Goal: Check status: Check status

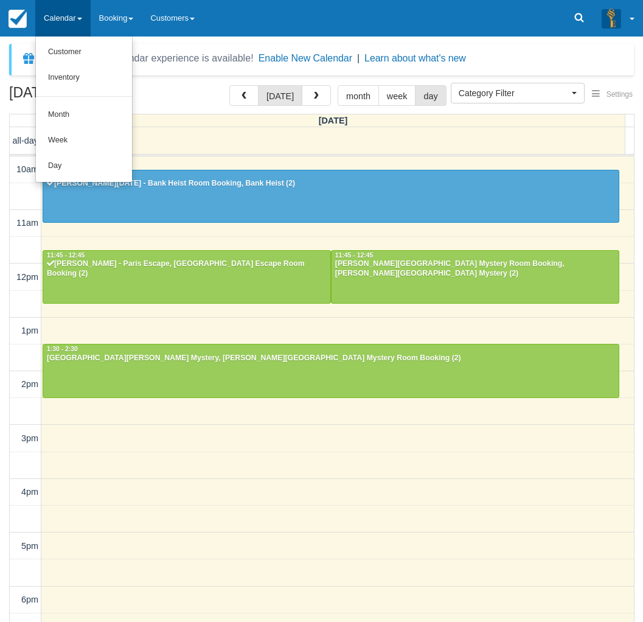
select select
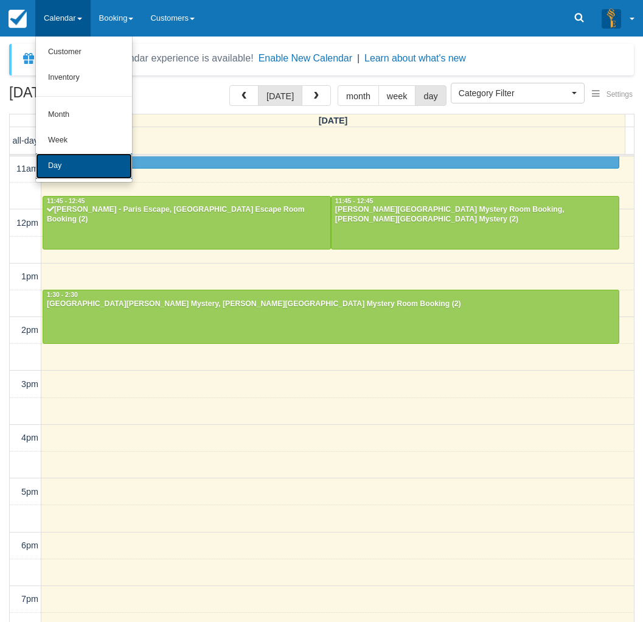
click at [80, 162] on link "Day" at bounding box center [84, 166] width 96 height 26
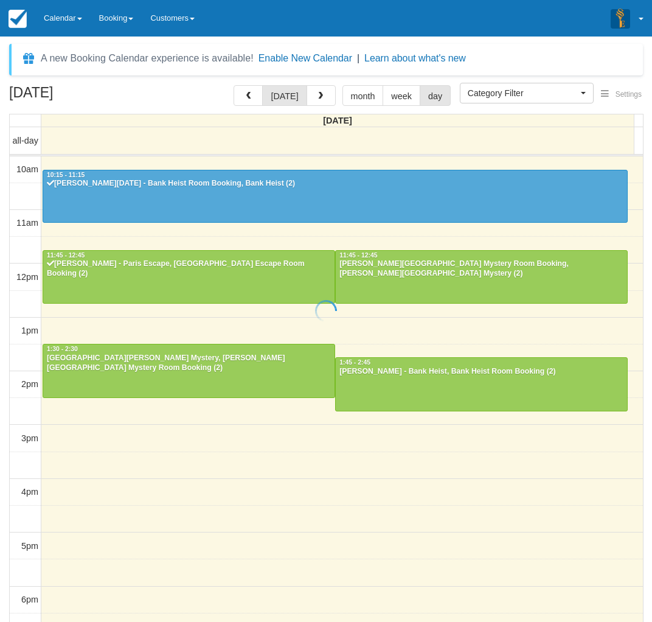
select select
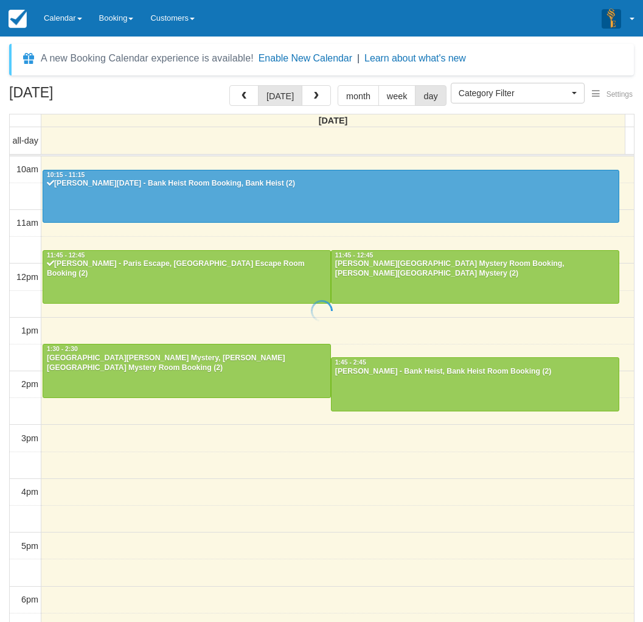
scroll to position [108, 0]
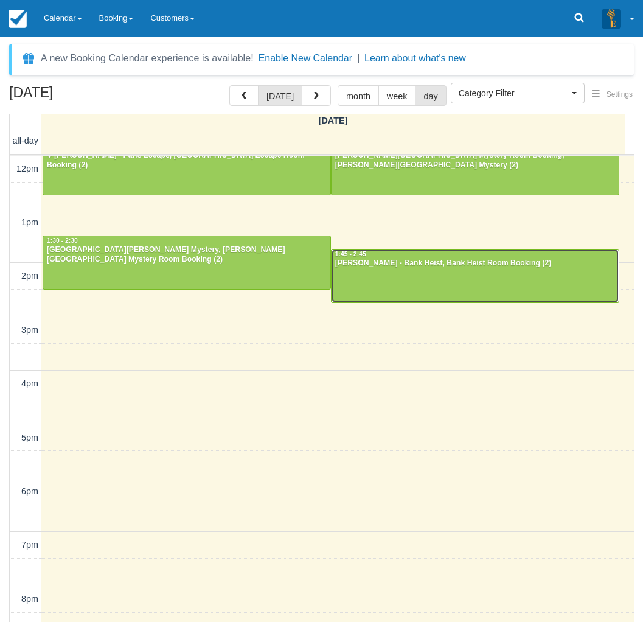
click at [403, 267] on div "[PERSON_NAME] - Bank Heist, Bank Heist Room Booking (2)" at bounding box center [475, 264] width 281 height 10
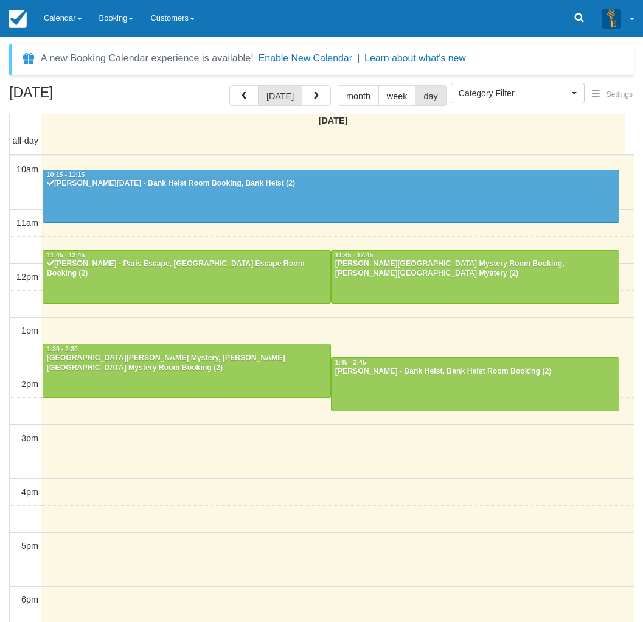
select select
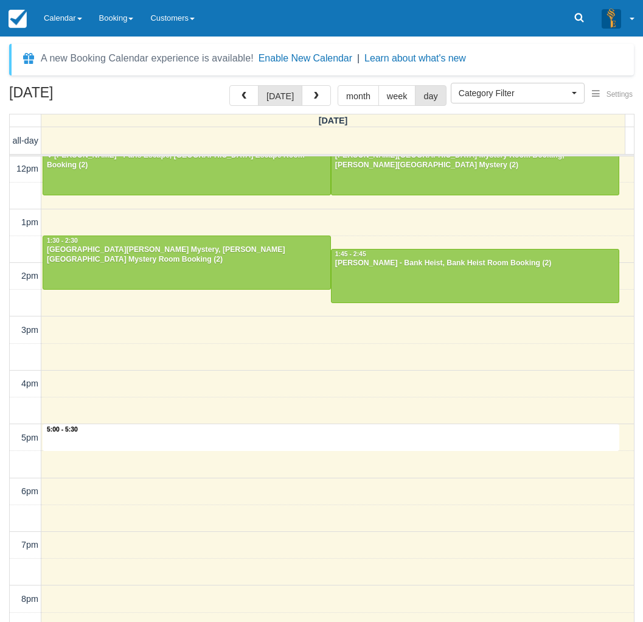
click at [294, 439] on div "10am 11am 12pm 1pm 2pm 3pm 4pm 5pm 6pm 7pm 8pm 9pm 10pm 5:00 - 5:30 10:15 - 11:…" at bounding box center [322, 384] width 624 height 672
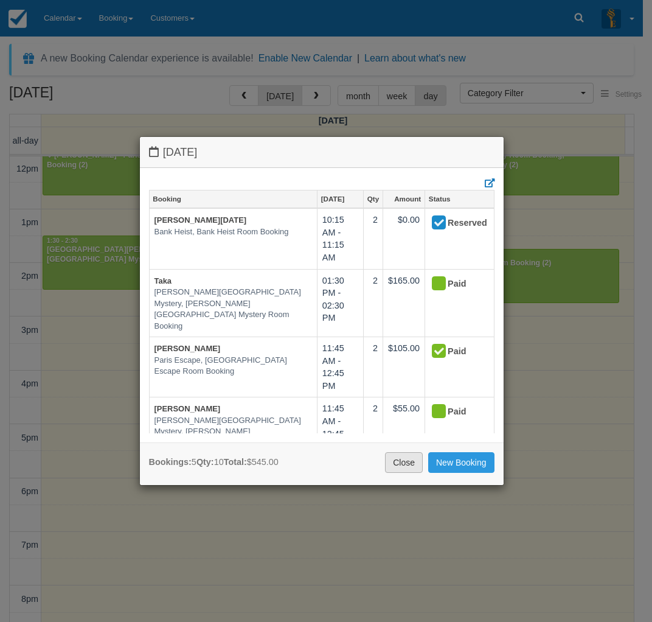
click at [390, 468] on link "Close" at bounding box center [404, 462] width 38 height 21
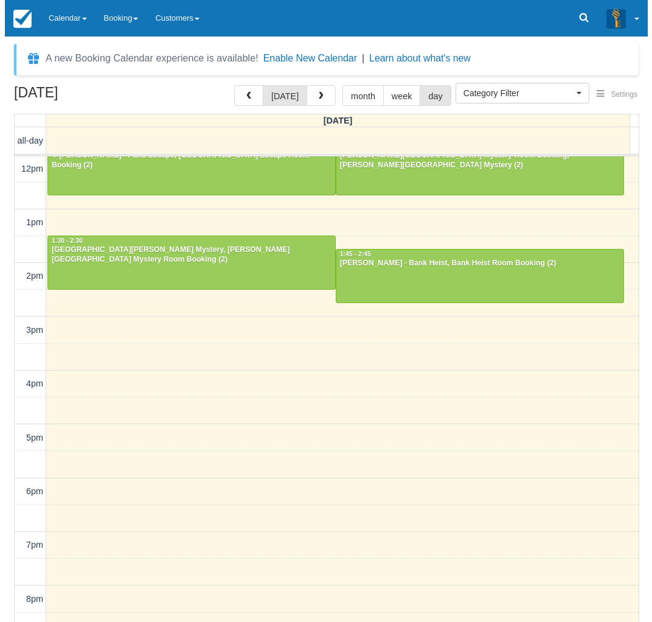
scroll to position [0, 0]
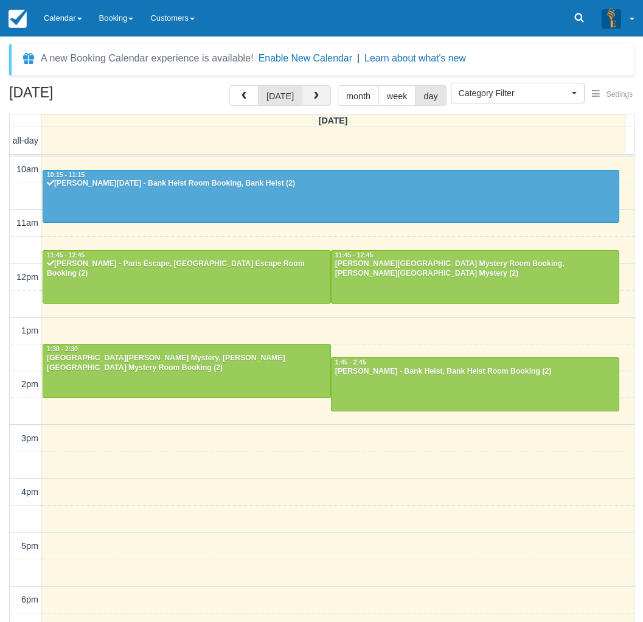
click at [312, 93] on span "button" at bounding box center [316, 96] width 9 height 9
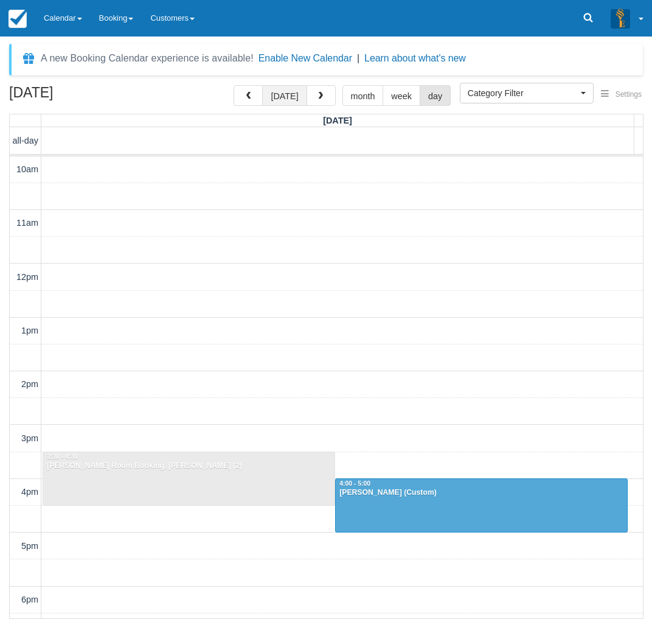
click at [281, 93] on button "[DATE]" at bounding box center [284, 95] width 44 height 21
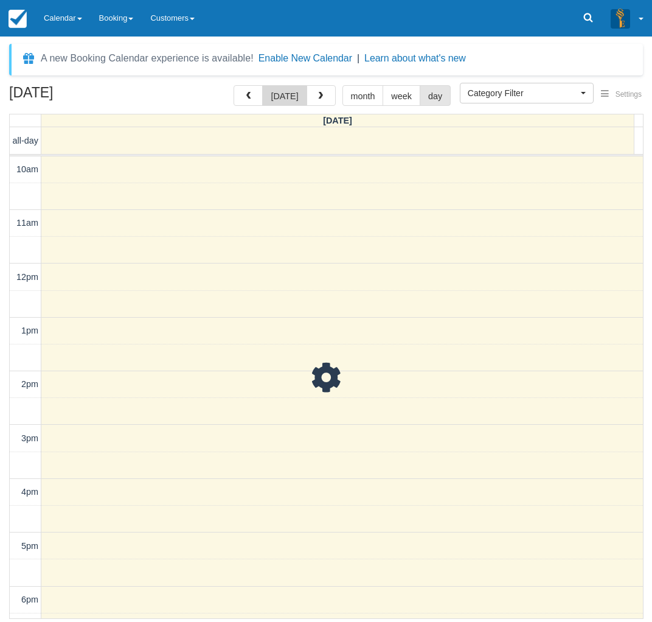
scroll to position [108, 0]
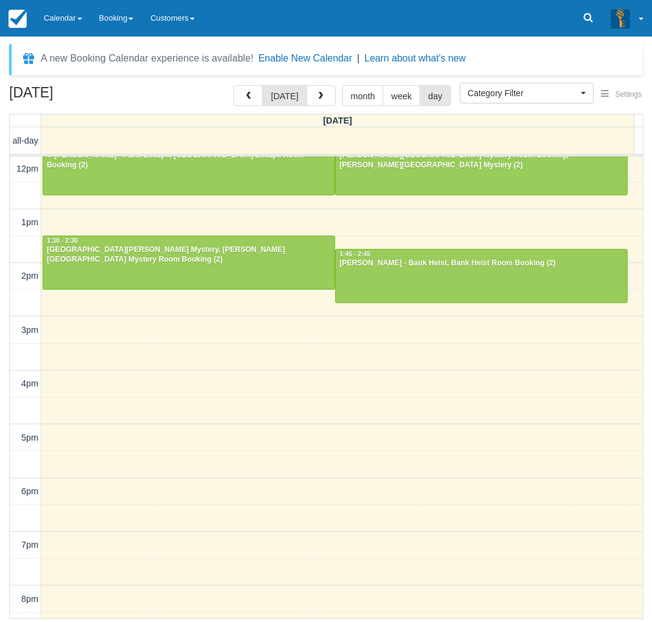
click at [5, 472] on div "October 12, 2025 today month week day Sunday all-day 10am 11am 12pm 1pm 2pm 3pm…" at bounding box center [326, 352] width 652 height 534
click at [57, 13] on link "Calendar" at bounding box center [62, 18] width 55 height 37
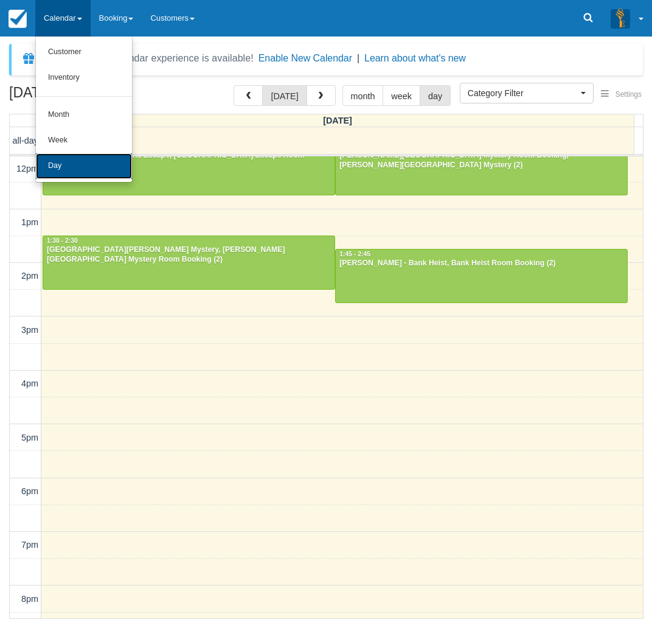
click at [71, 171] on link "Day" at bounding box center [84, 166] width 96 height 26
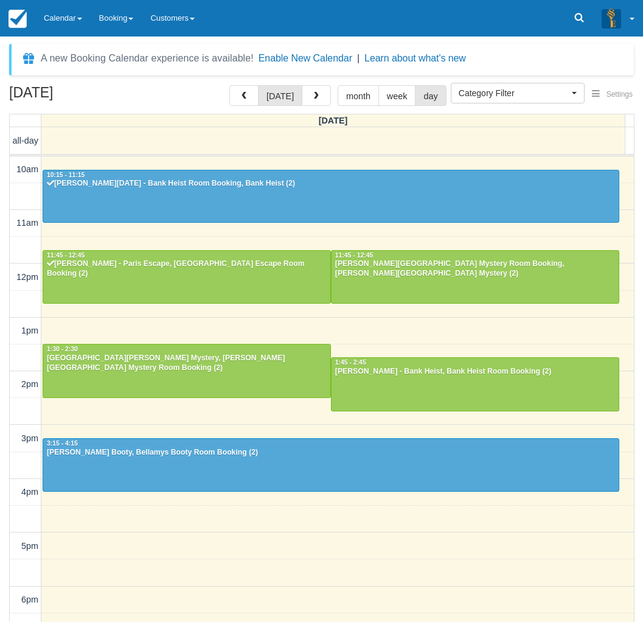
select select
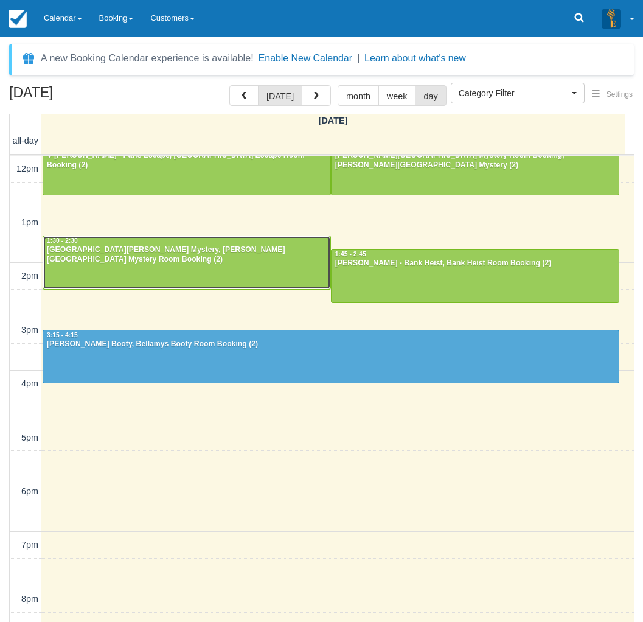
click at [155, 261] on div at bounding box center [186, 262] width 287 height 52
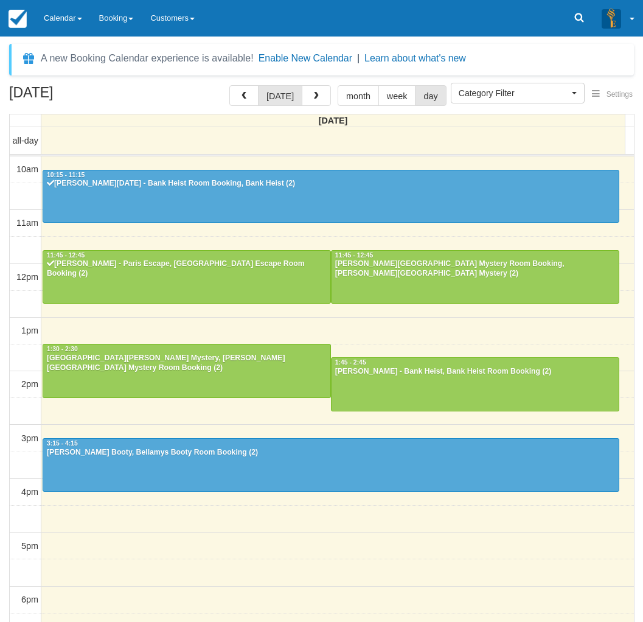
select select
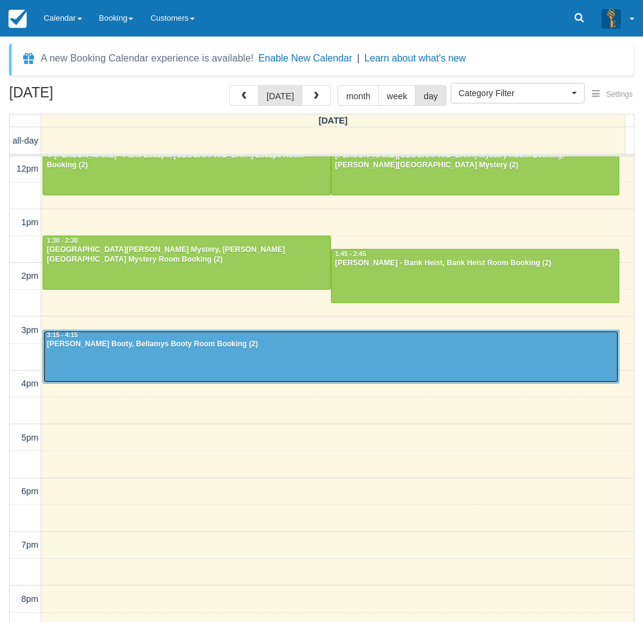
click at [232, 360] on div at bounding box center [331, 356] width 576 height 52
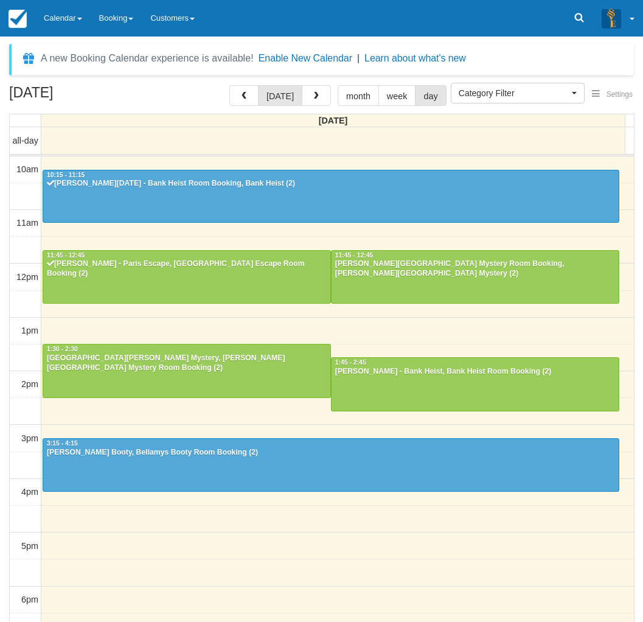
select select
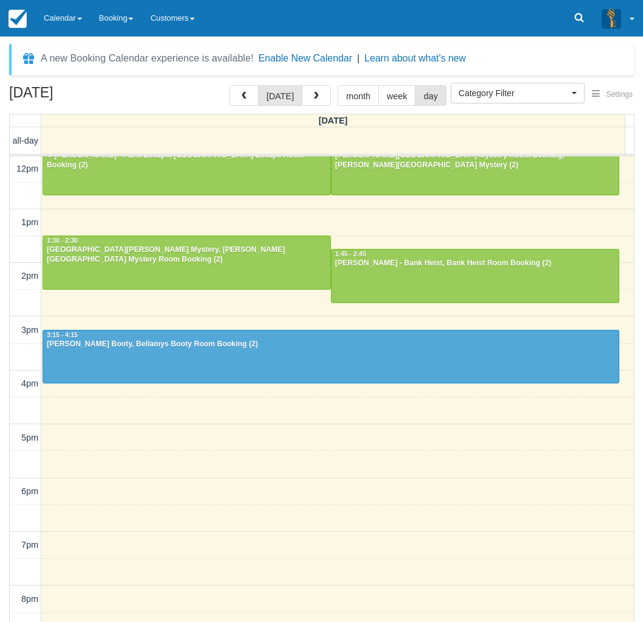
click at [3, 229] on div "October 12, 2025 today month week day Sunday all-day 10am 11am 12pm 1pm 2pm 3pm…" at bounding box center [321, 371] width 643 height 573
click at [61, 8] on link "Calendar" at bounding box center [62, 18] width 55 height 37
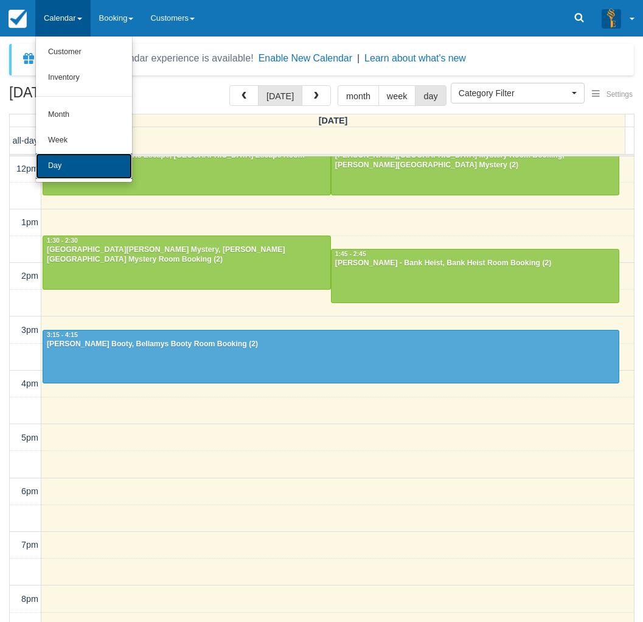
click at [61, 161] on link "Day" at bounding box center [84, 166] width 96 height 26
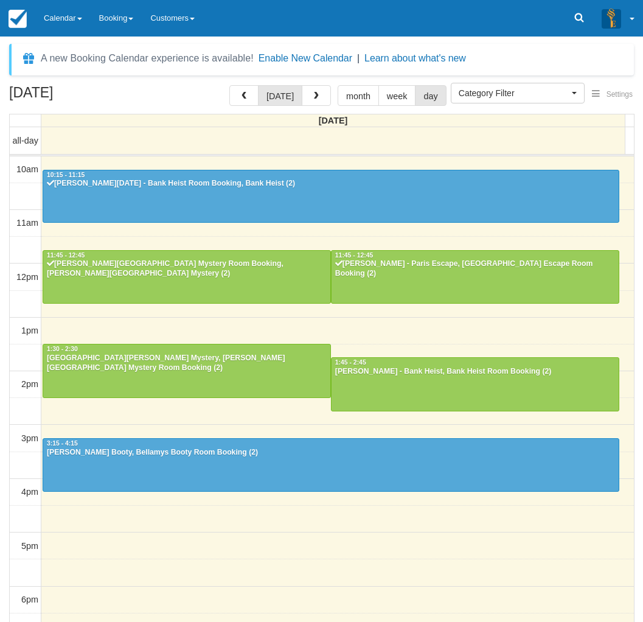
select select
